Goal: Navigation & Orientation: Find specific page/section

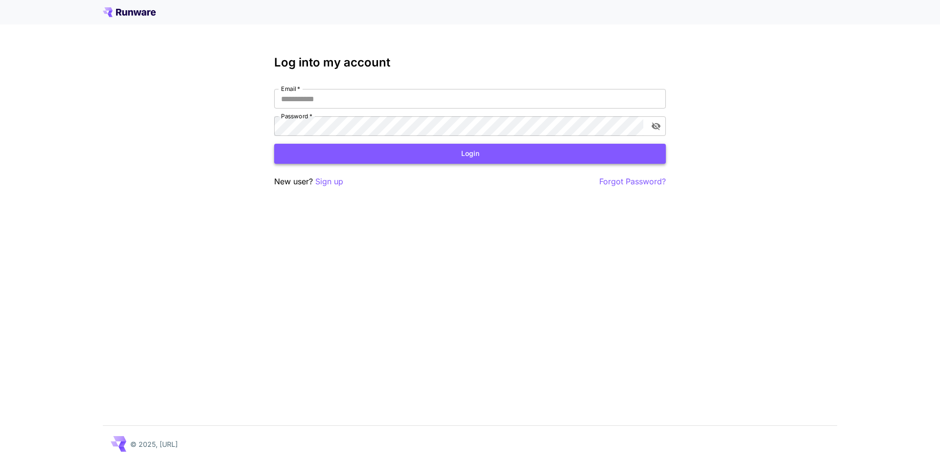
type input "**********"
click at [402, 151] on button "Login" at bounding box center [470, 154] width 392 height 20
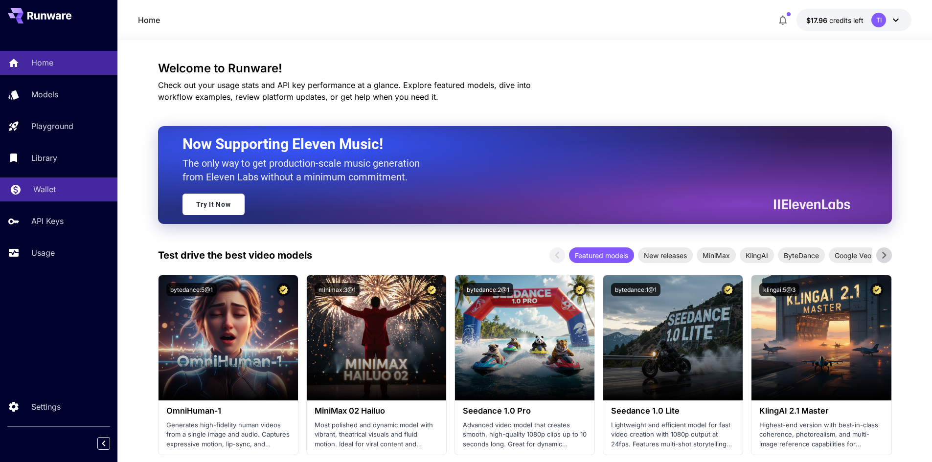
click at [35, 187] on p "Wallet" at bounding box center [44, 190] width 23 height 12
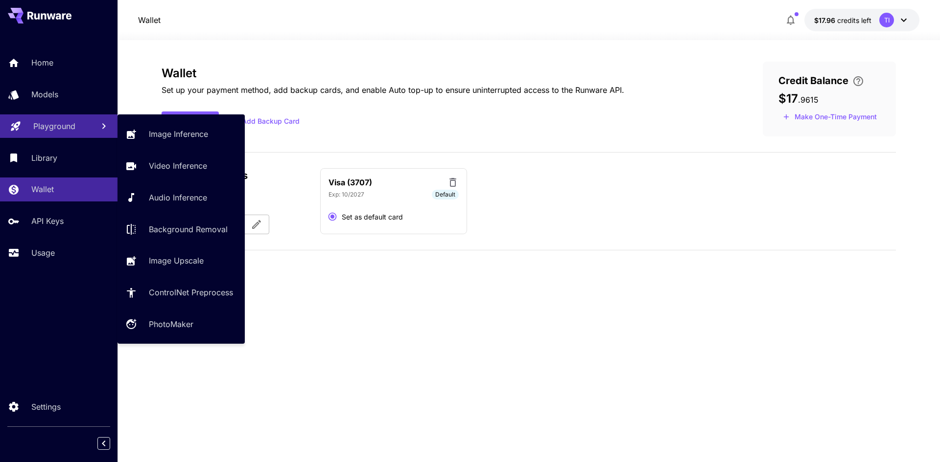
click at [43, 124] on p "Playground" at bounding box center [54, 126] width 42 height 12
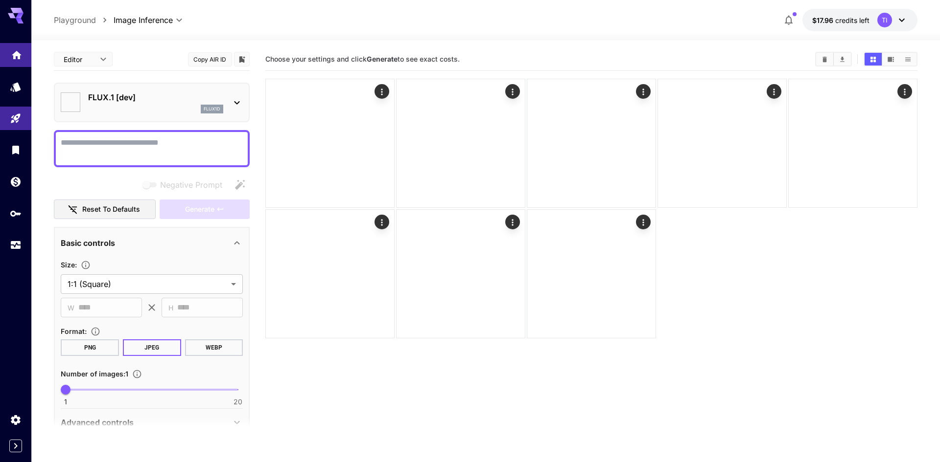
click at [18, 56] on icon "Home" at bounding box center [17, 52] width 12 height 12
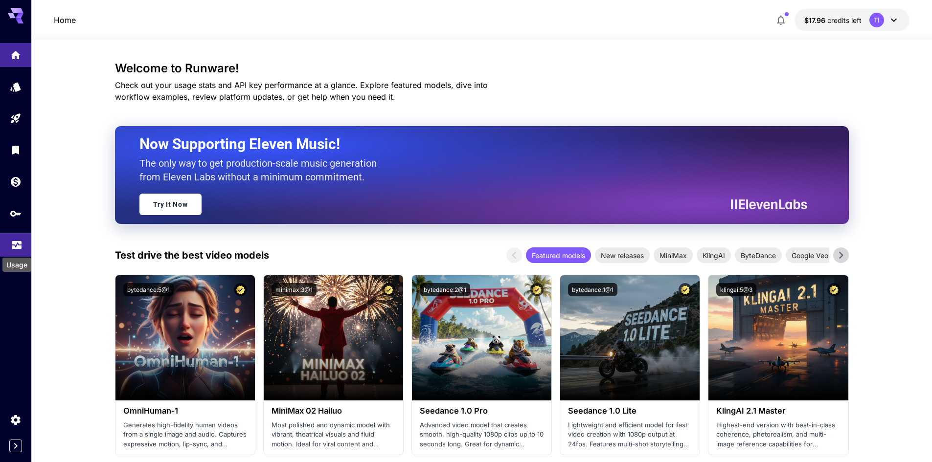
click at [15, 239] on div "Usage" at bounding box center [17, 242] width 12 height 12
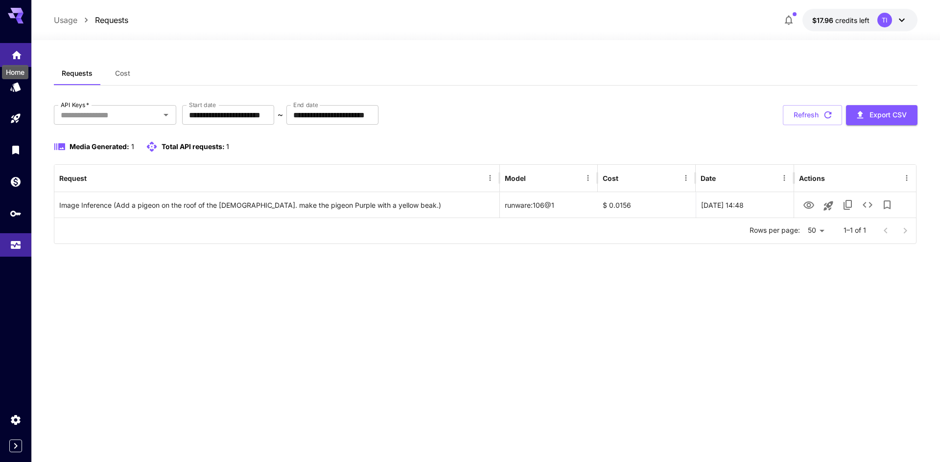
click at [12, 53] on icon "Home" at bounding box center [17, 52] width 12 height 12
